Goal: Transaction & Acquisition: Download file/media

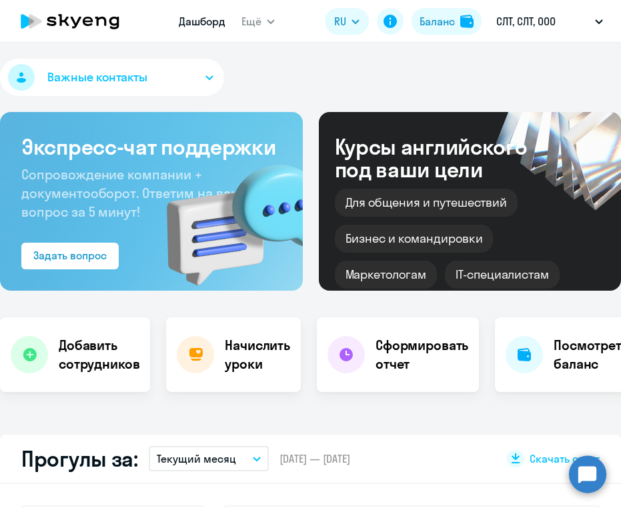
select select "30"
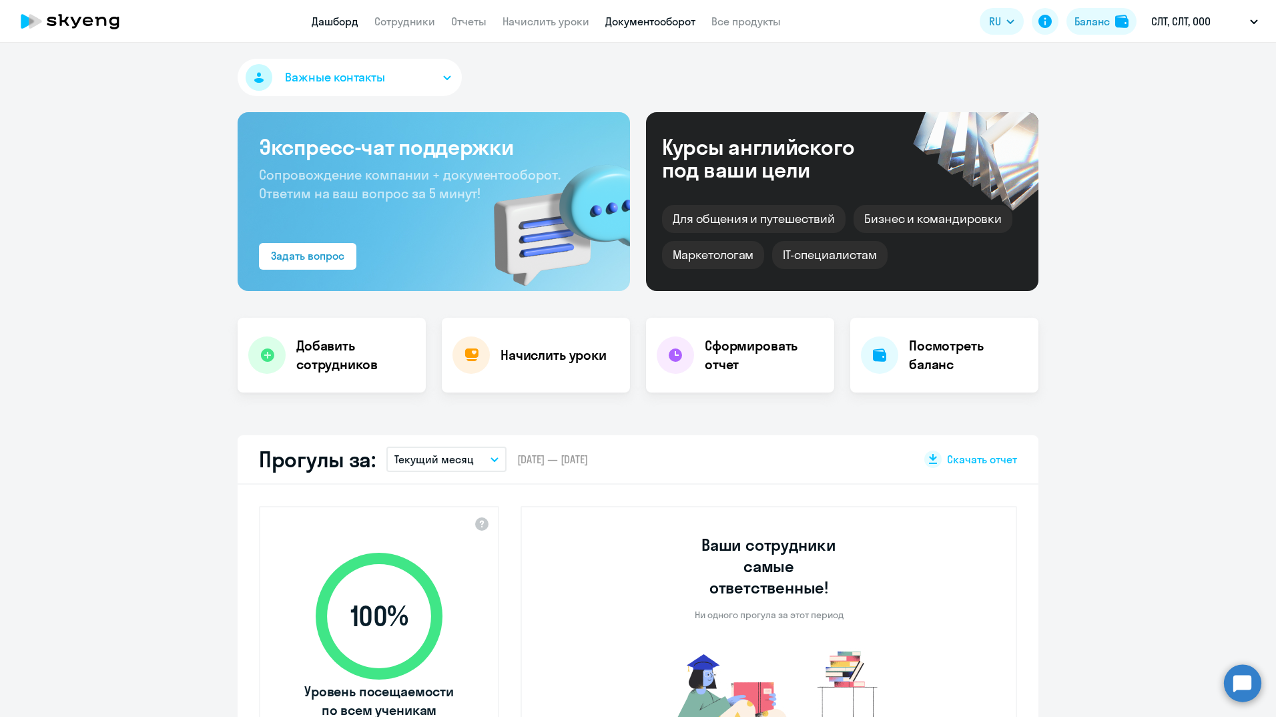
click at [620, 21] on link "Документооборот" at bounding box center [650, 21] width 90 height 13
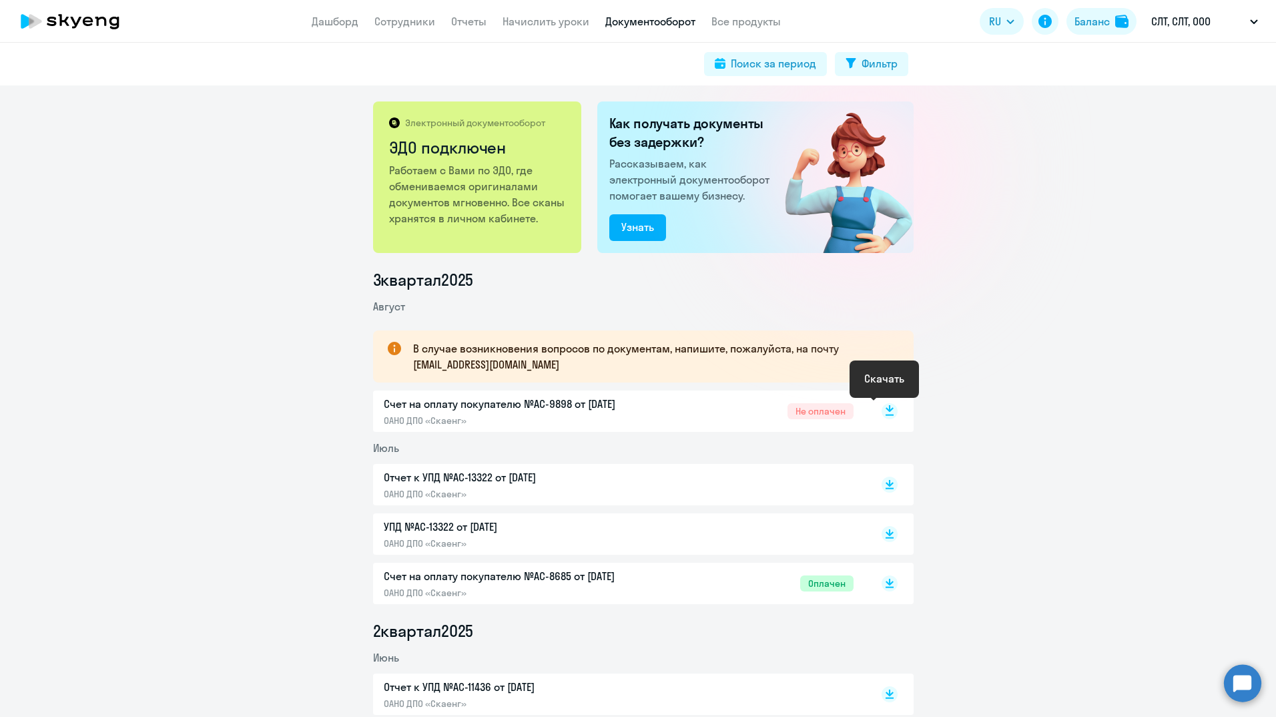
click at [620, 410] on rect at bounding box center [889, 411] width 16 height 16
click at [466, 19] on link "Отчеты" at bounding box center [468, 21] width 35 height 13
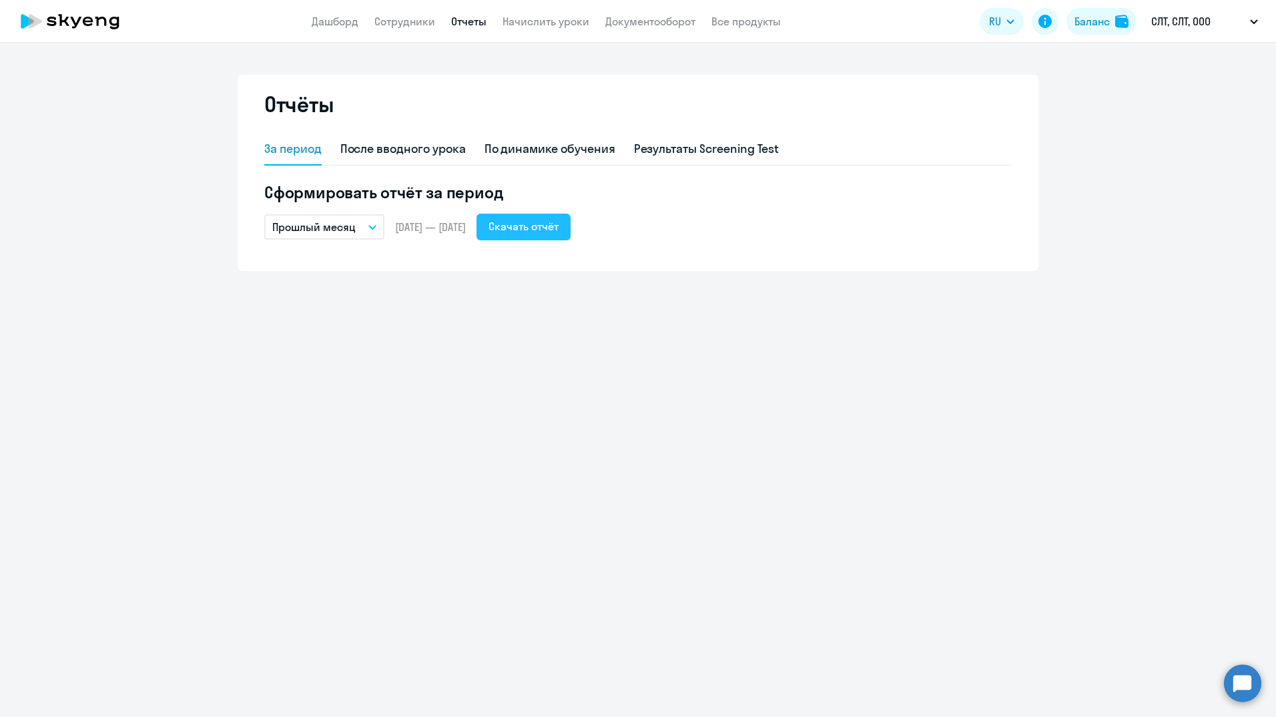
click at [570, 234] on button "Скачать отчёт" at bounding box center [523, 227] width 94 height 27
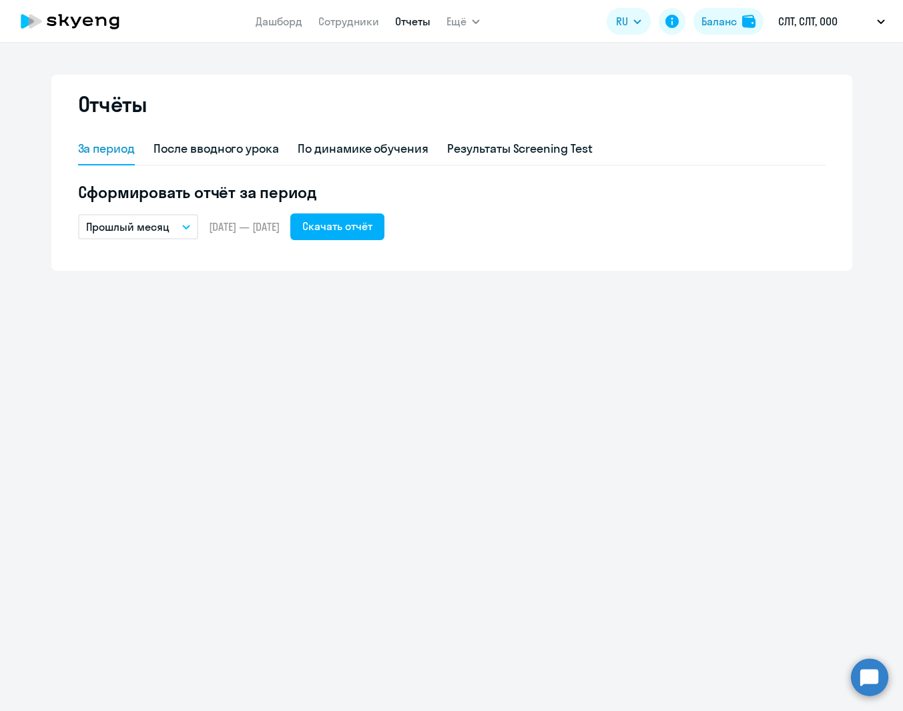
click at [184, 232] on button "Прошлый месяц" at bounding box center [138, 226] width 120 height 25
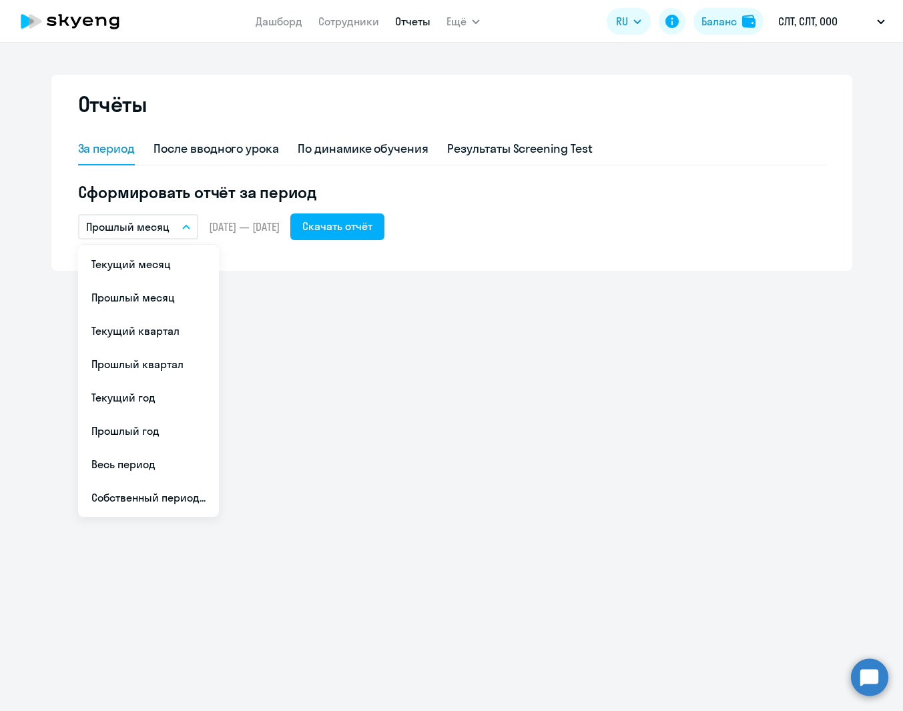
click at [299, 311] on div "Отчёты За период После вводного урока По динамике обучения Результаты Screening…" at bounding box center [451, 377] width 903 height 669
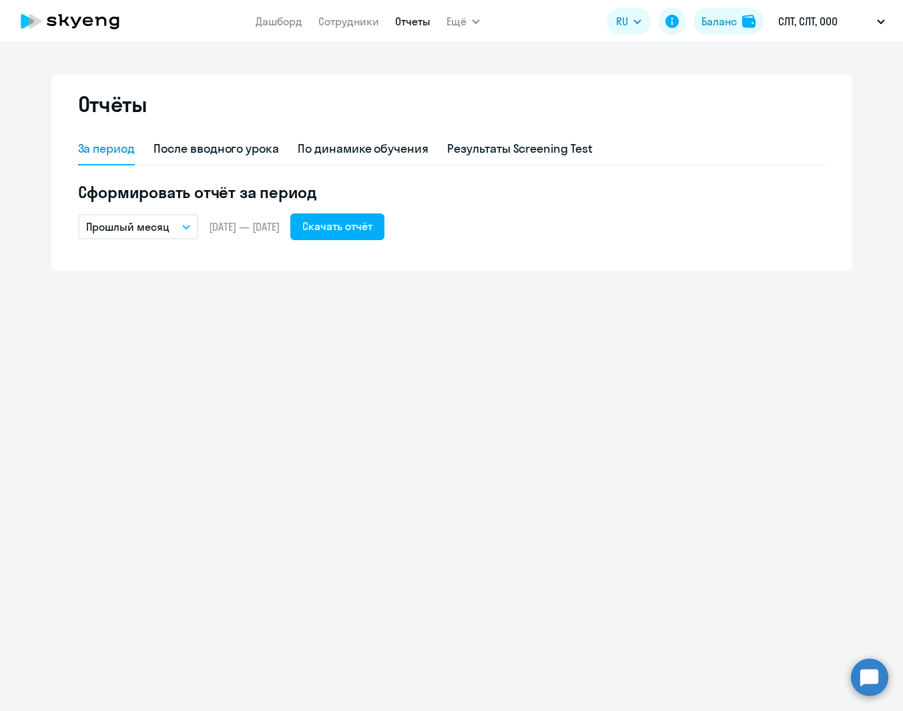
click at [179, 225] on button "Прошлый месяц" at bounding box center [138, 226] width 120 height 25
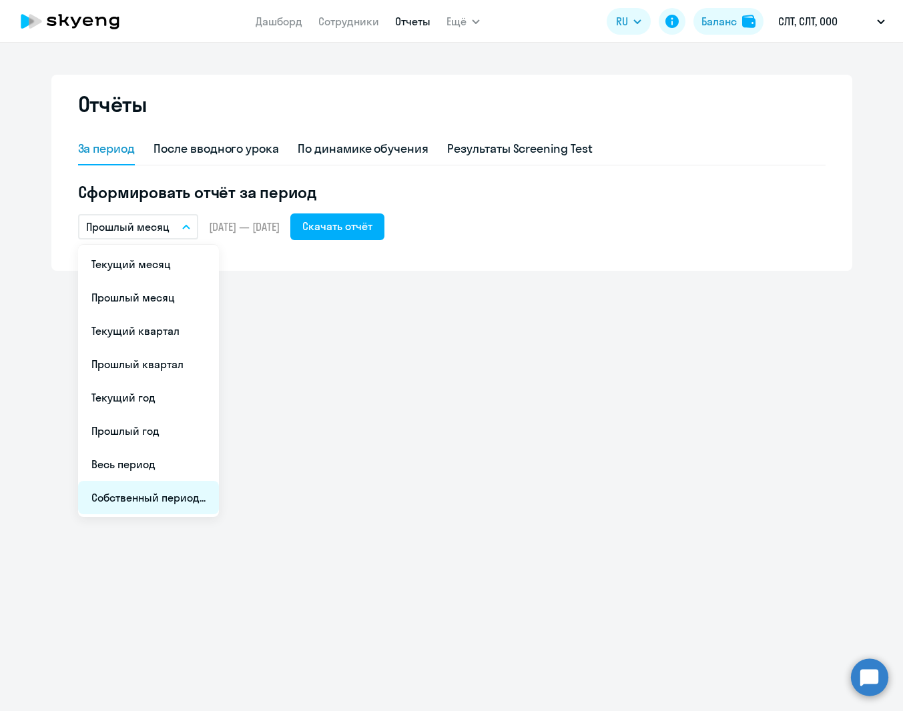
click at [155, 498] on li "Собственный период..." at bounding box center [148, 497] width 141 height 33
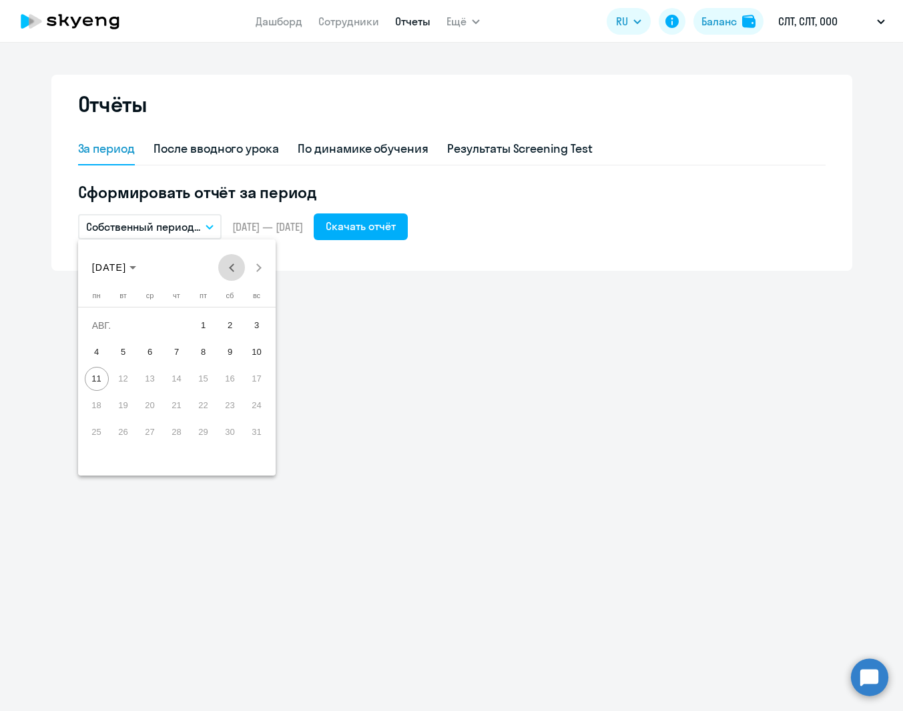
click at [234, 266] on button "Previous month" at bounding box center [231, 267] width 27 height 27
click at [256, 325] on span "1" at bounding box center [257, 326] width 24 height 24
click at [97, 465] on span "30" at bounding box center [97, 459] width 24 height 24
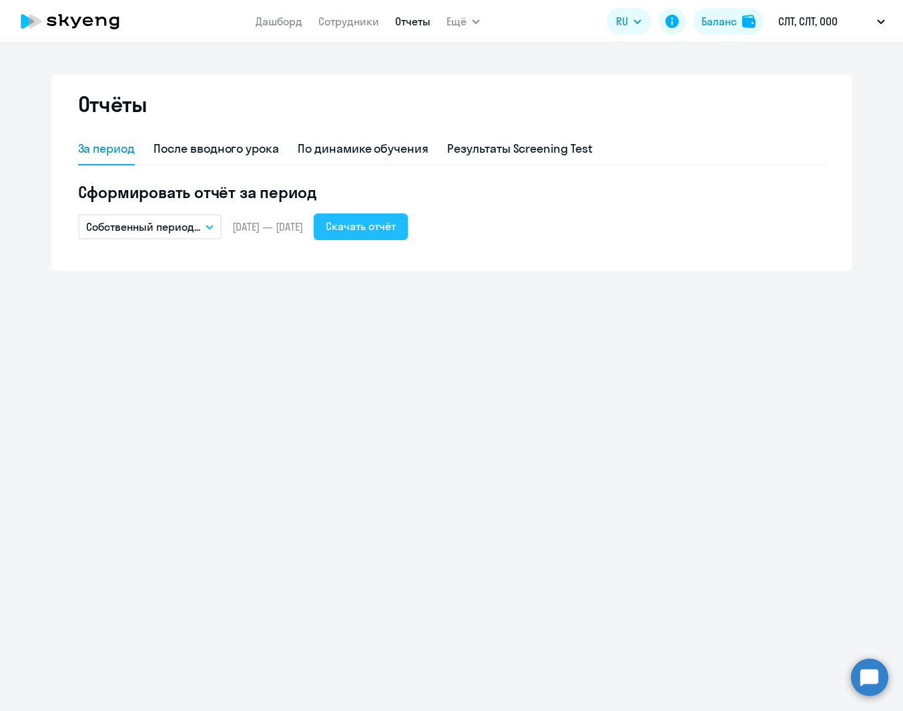
click at [396, 223] on div "Скачать отчёт" at bounding box center [361, 226] width 70 height 16
click at [214, 227] on icon "button" at bounding box center [209, 227] width 8 height 5
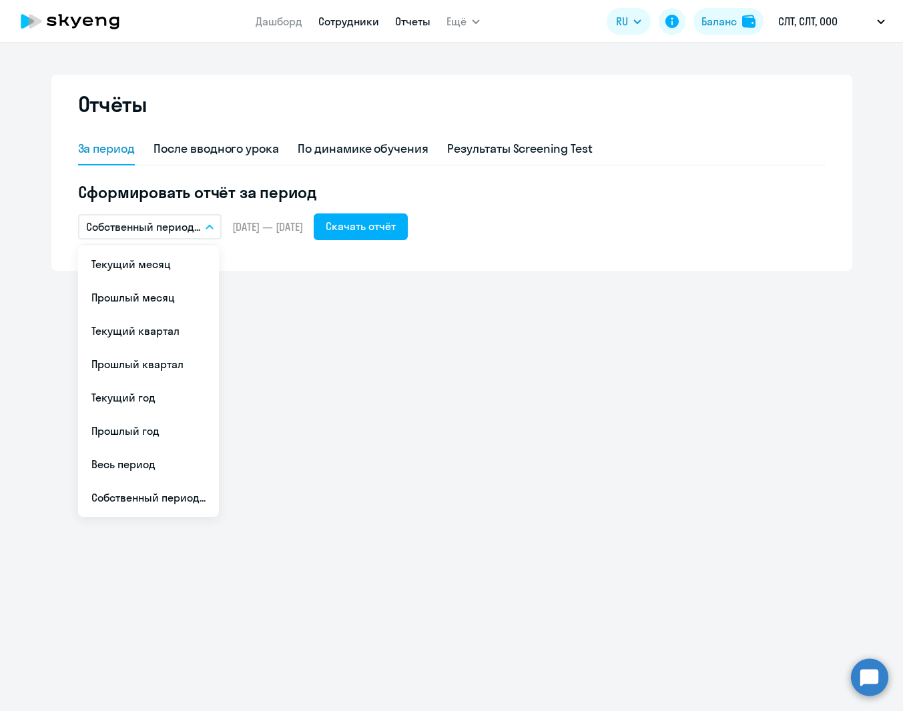
click at [330, 25] on link "Сотрудники" at bounding box center [348, 21] width 61 height 13
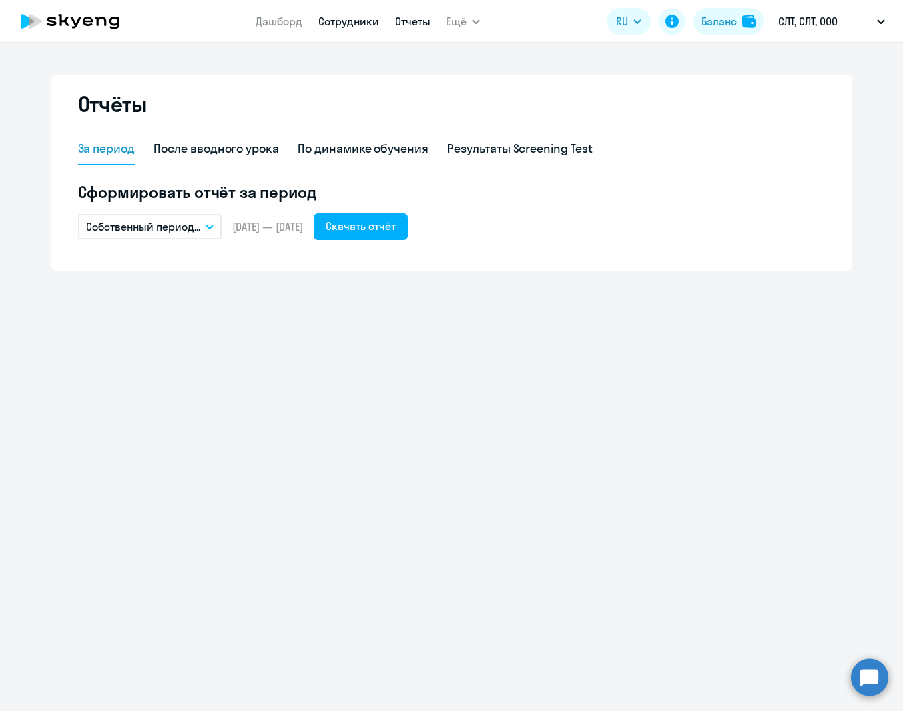
select select "30"
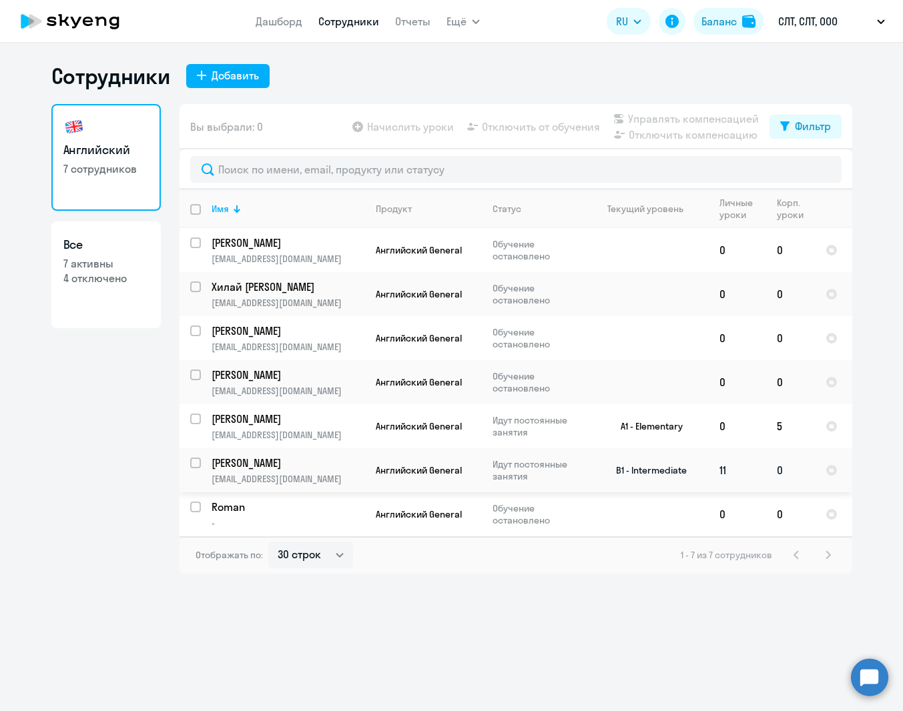
click at [263, 465] on p "[PERSON_NAME]" at bounding box center [287, 463] width 151 height 15
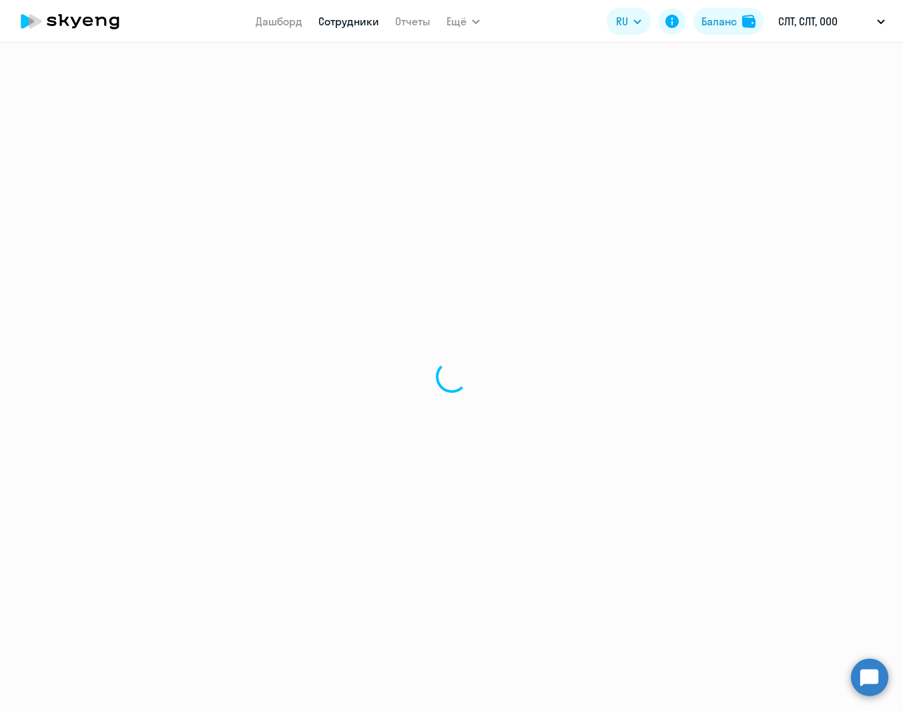
select select "english"
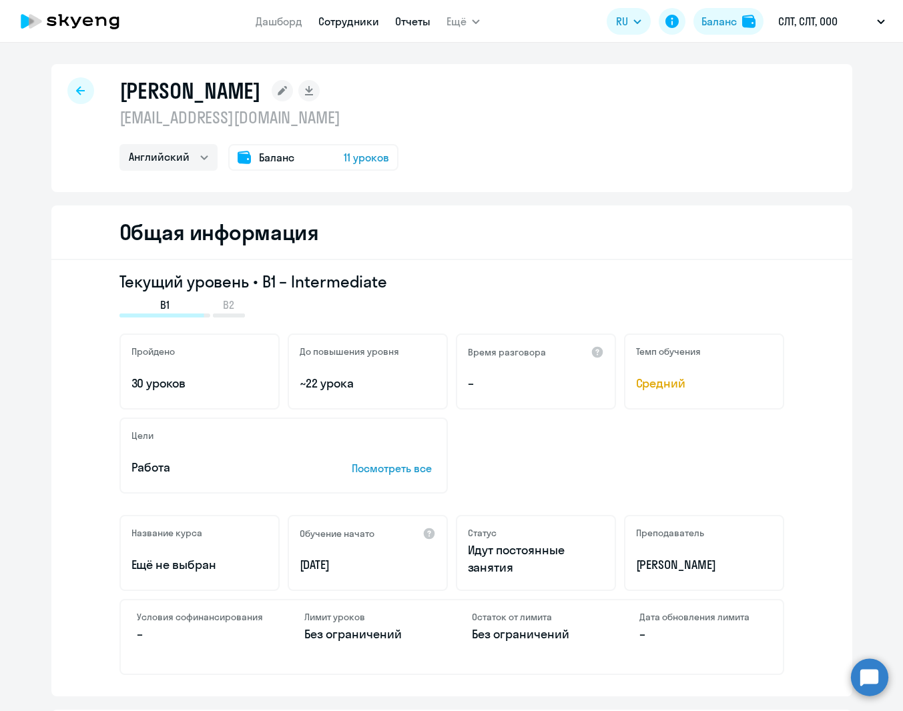
click at [399, 23] on link "Отчеты" at bounding box center [412, 21] width 35 height 13
